Goal: Information Seeking & Learning: Learn about a topic

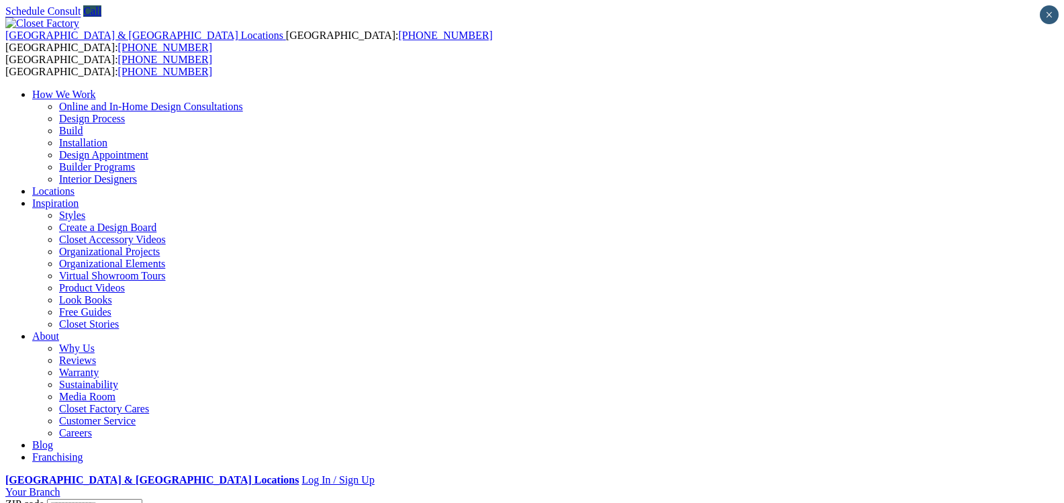
click at [83, 451] on link "Franchising" at bounding box center [57, 456] width 51 height 11
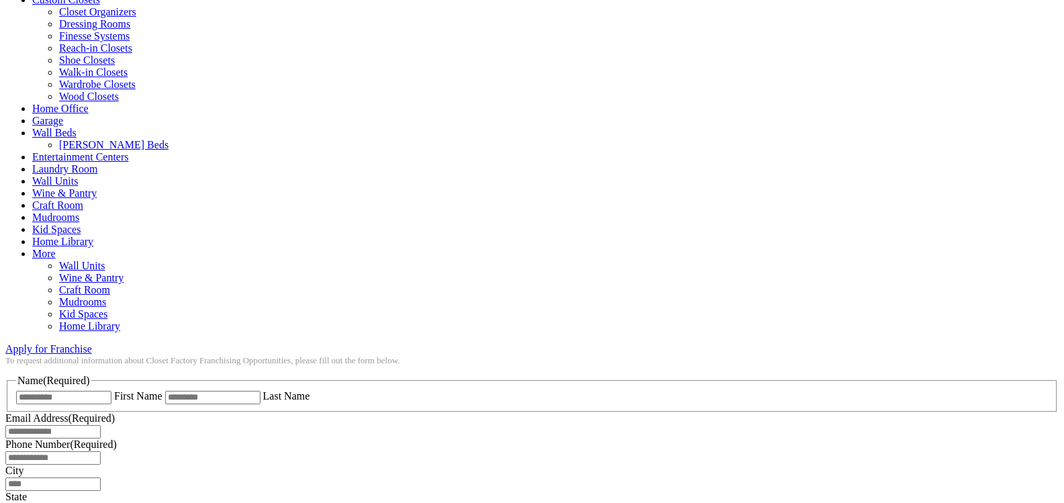
scroll to position [537, 0]
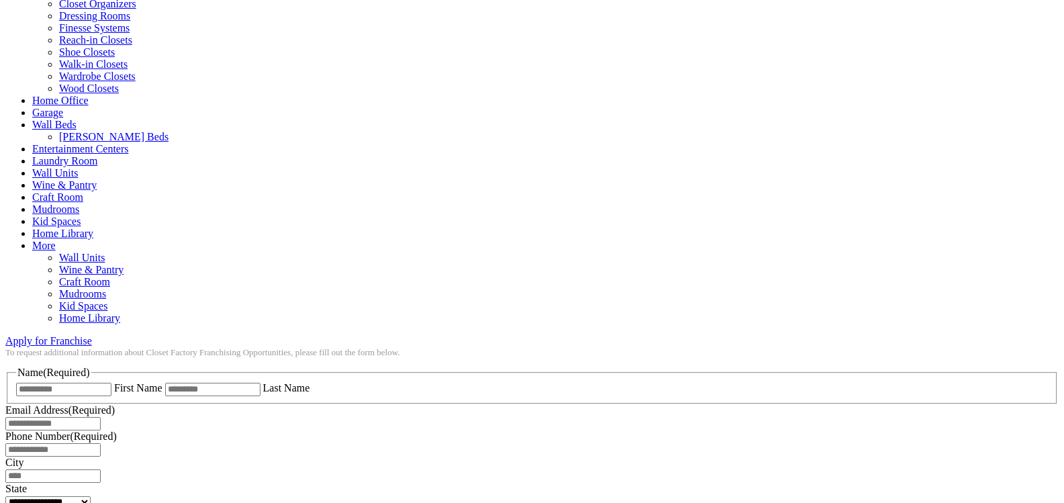
drag, startPoint x: 641, startPoint y: 428, endPoint x: 585, endPoint y: 425, distance: 56.4
copy p "610-574-1500"
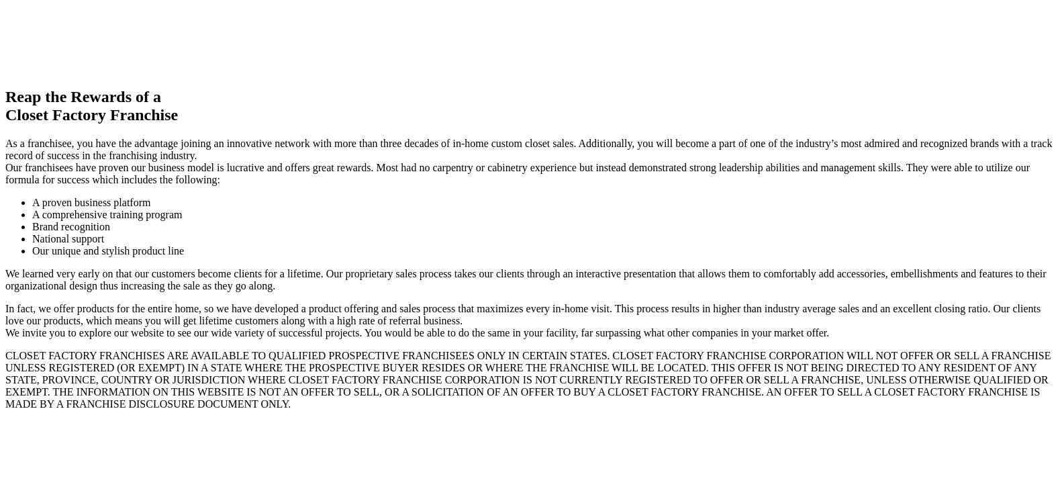
scroll to position [2819, 0]
